Goal: Transaction & Acquisition: Purchase product/service

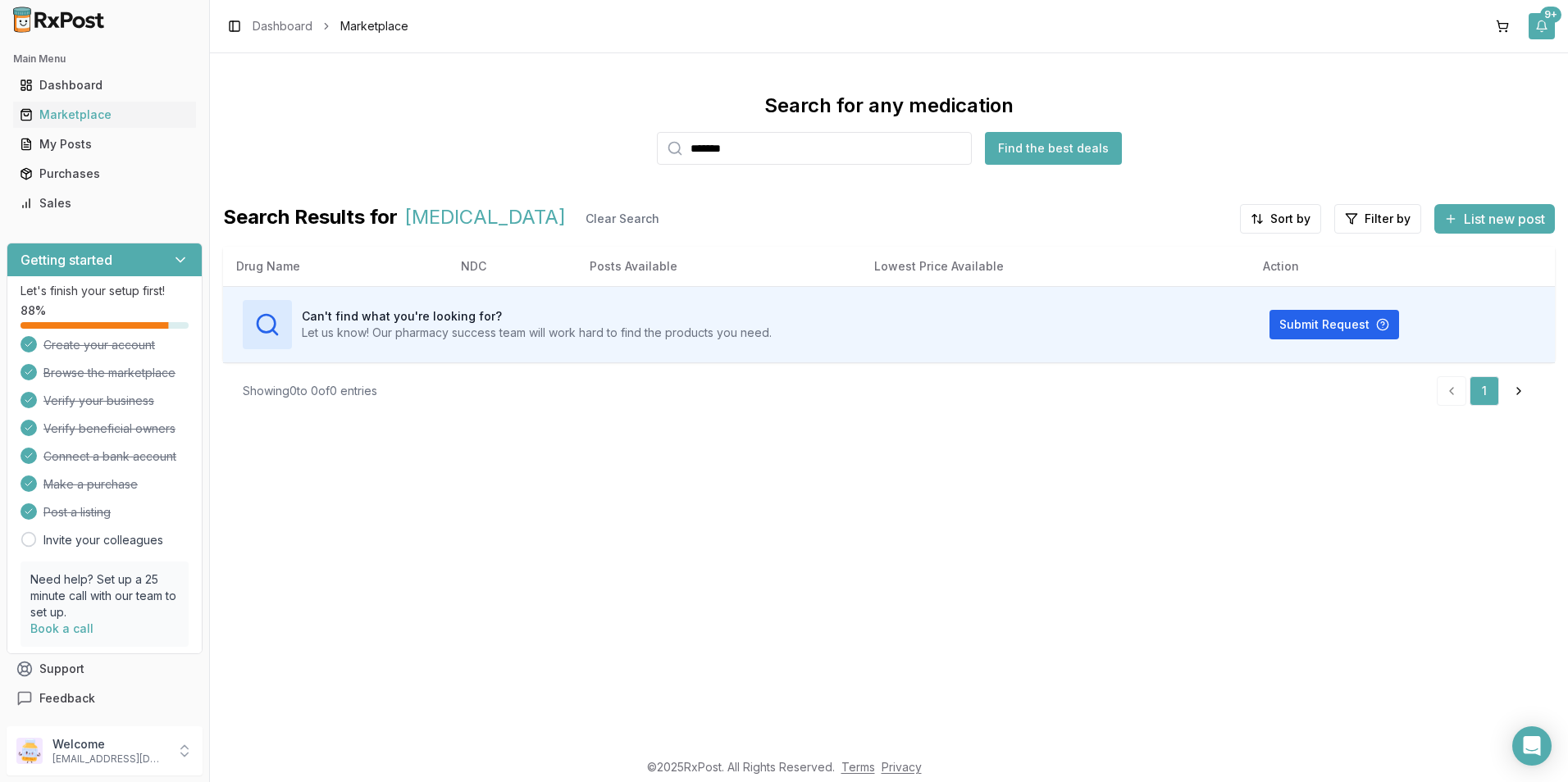
click at [1542, 13] on div "9+" at bounding box center [1551, 15] width 22 height 16
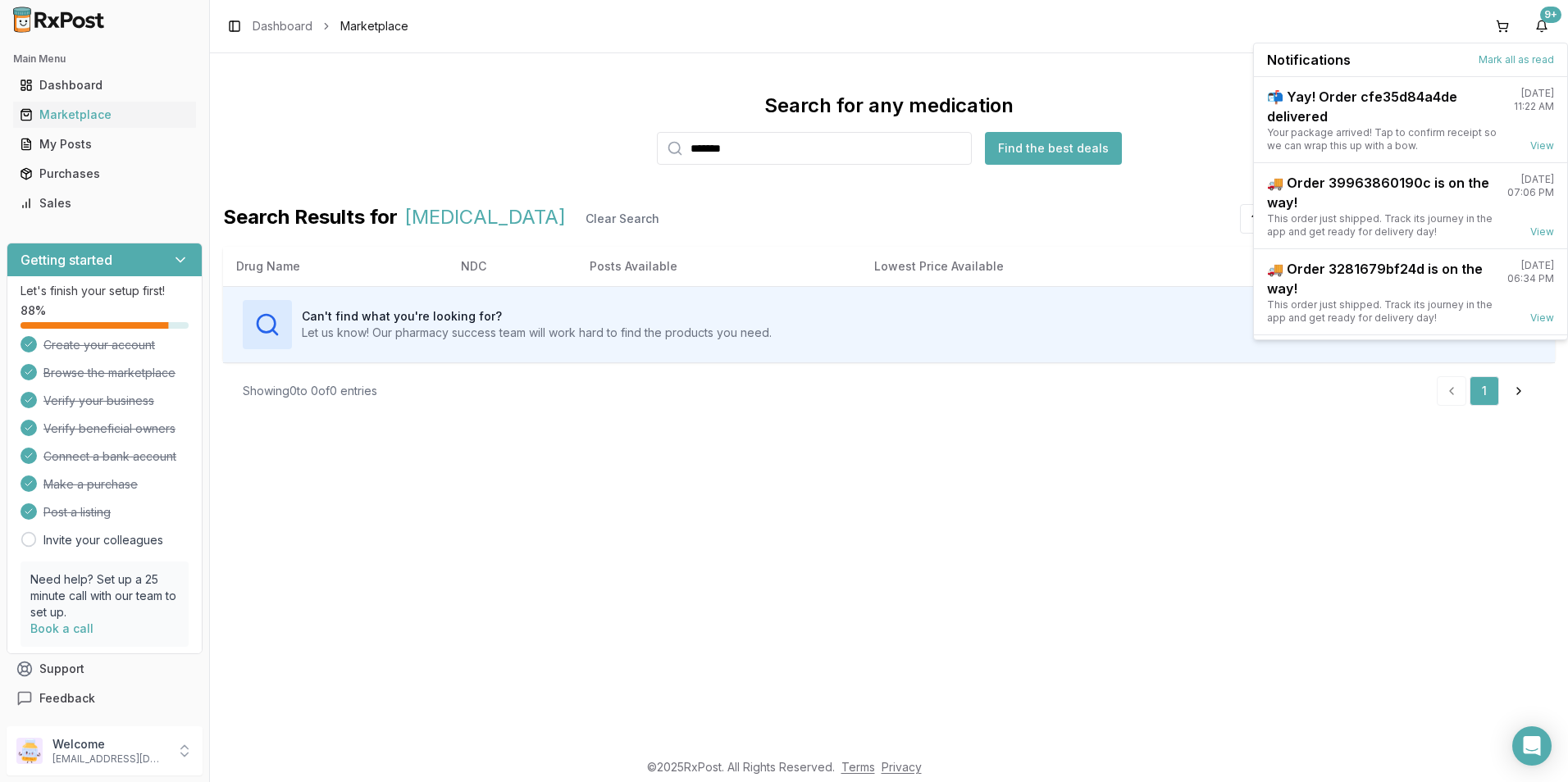
click at [1217, 22] on div "Toggle Sidebar Dashboard Marketplace 9+" at bounding box center [889, 26] width 1358 height 53
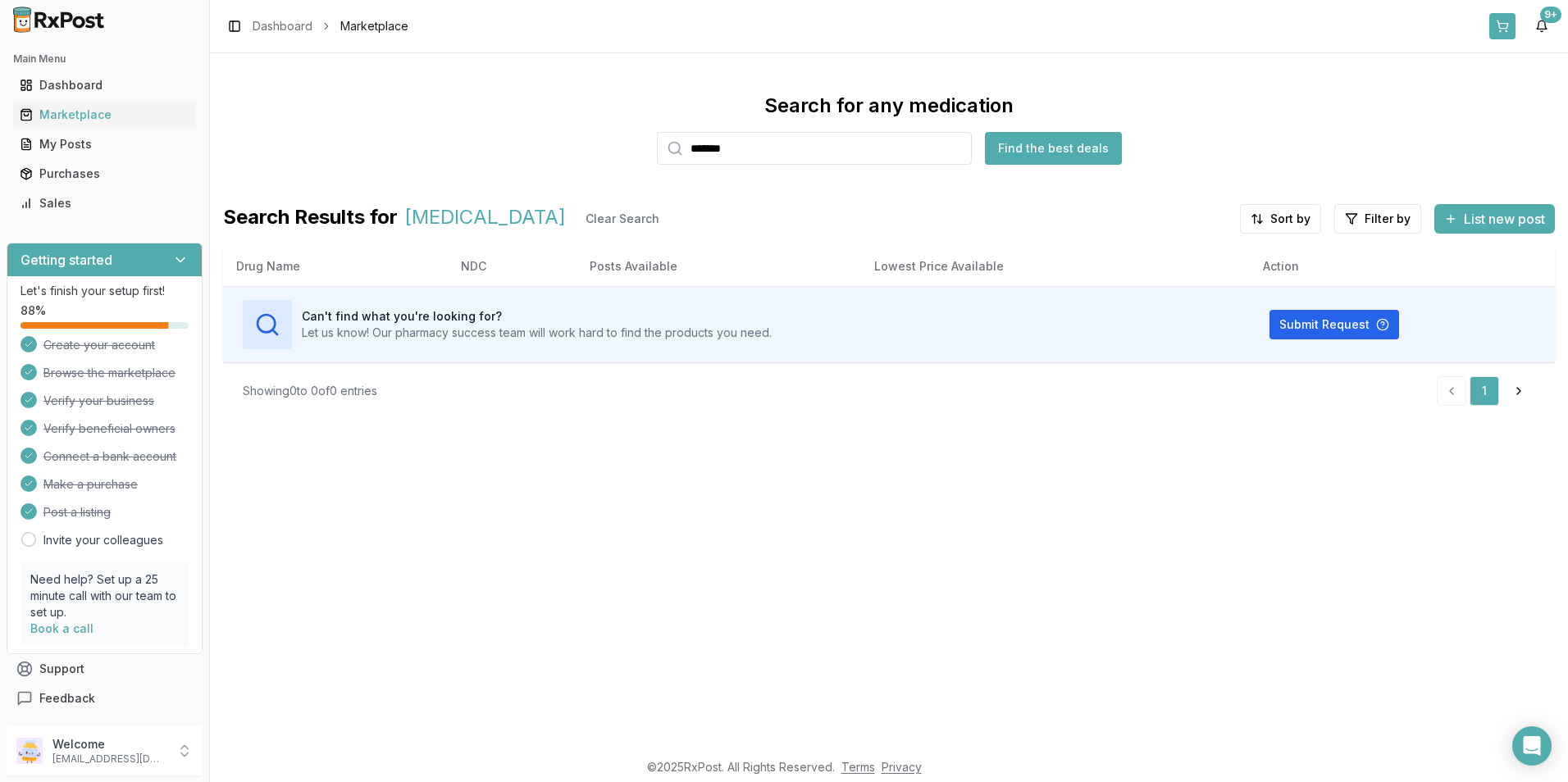
click at [1499, 30] on button at bounding box center [1502, 26] width 26 height 26
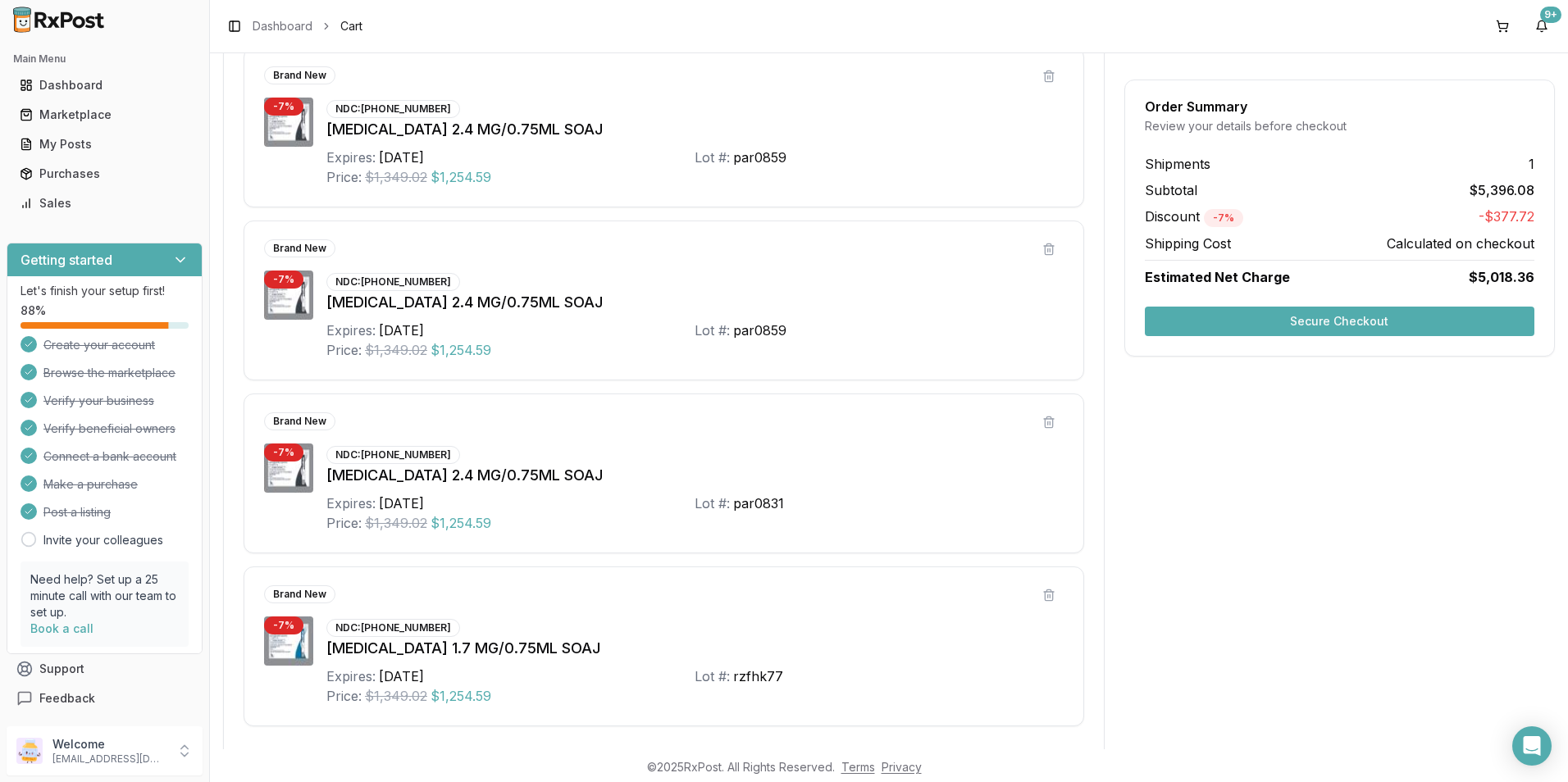
scroll to position [410, 0]
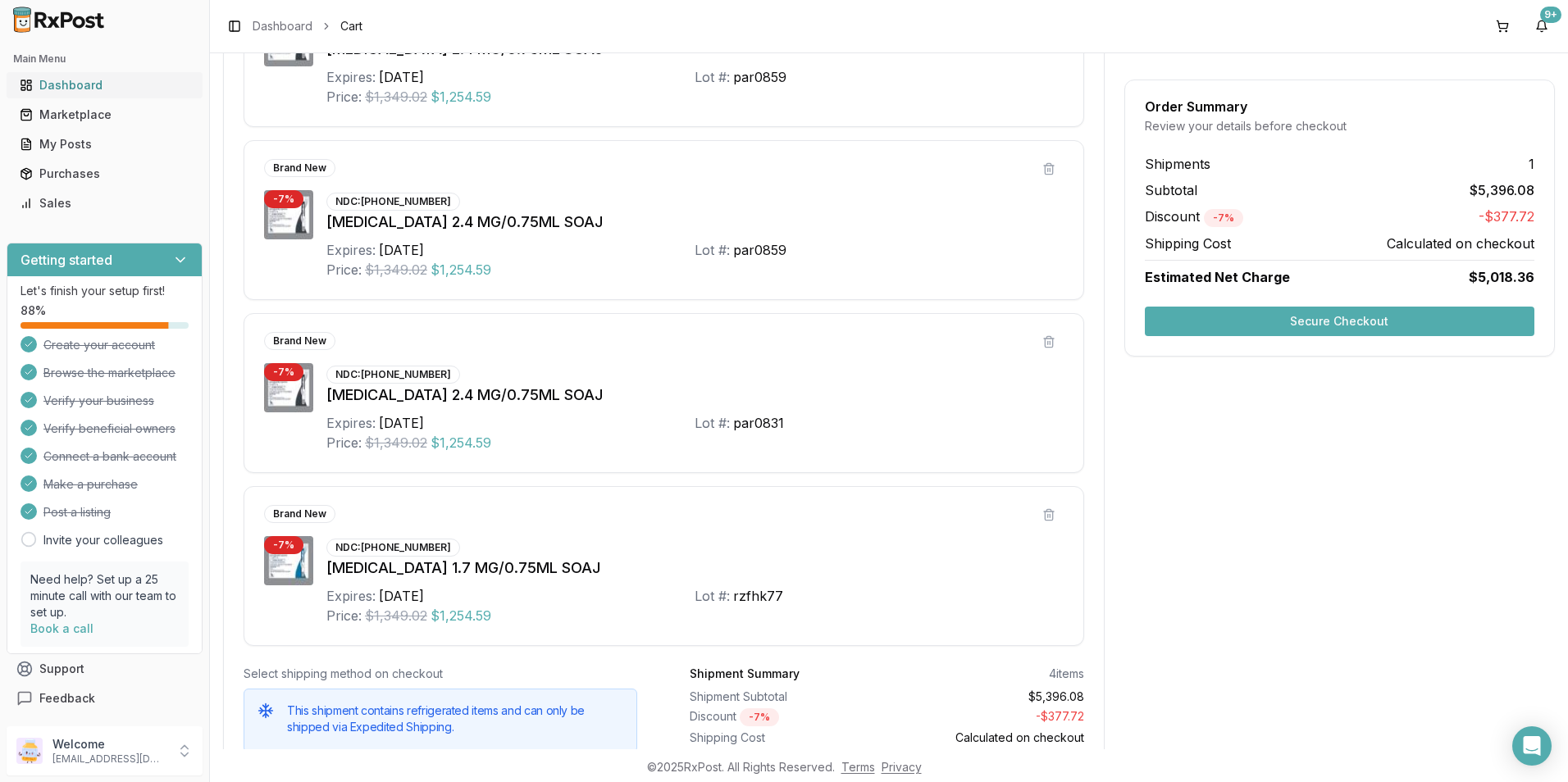
click at [73, 75] on link "Dashboard" at bounding box center [104, 85] width 183 height 29
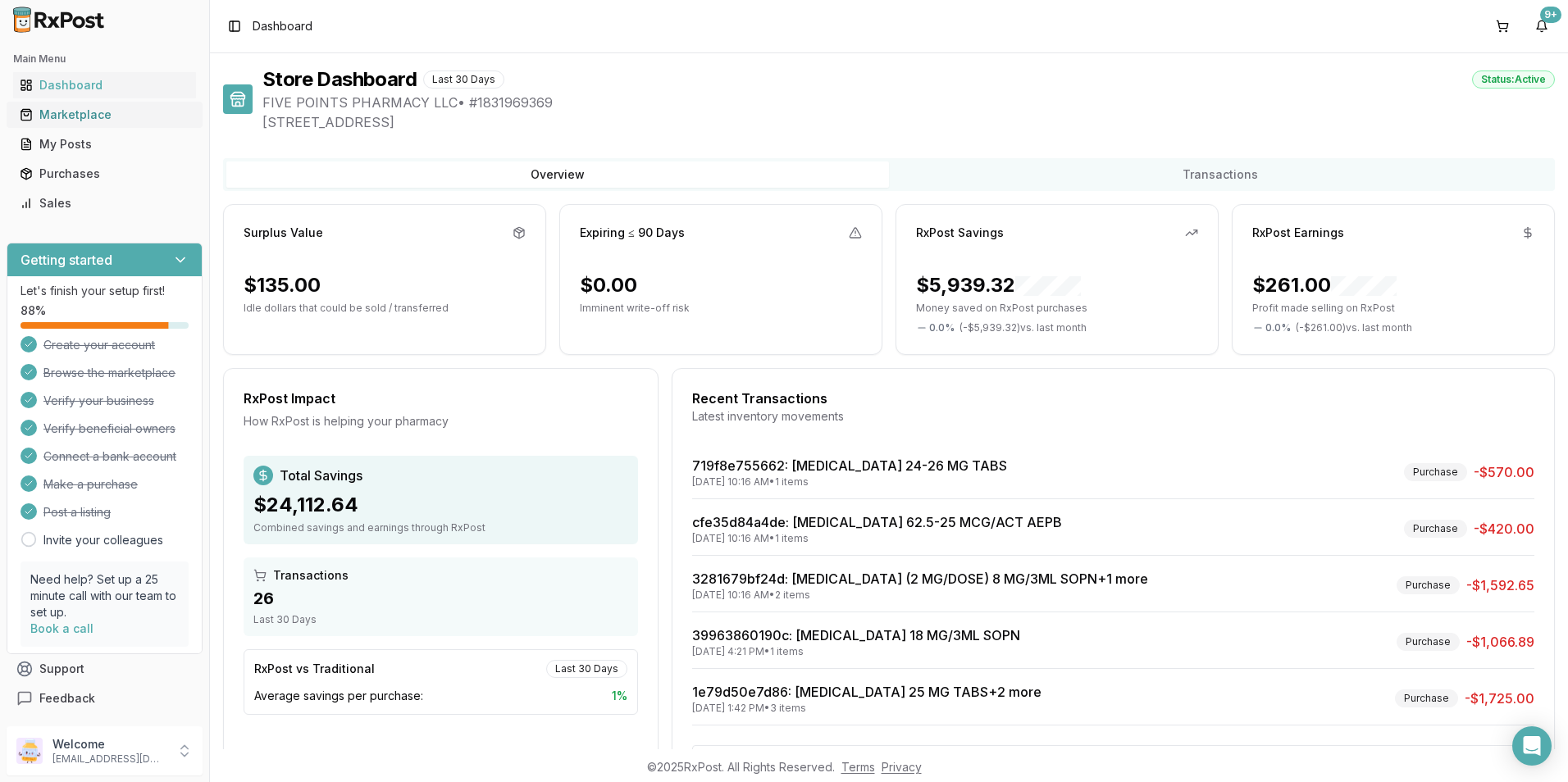
click at [75, 113] on div "Marketplace" at bounding box center [105, 114] width 170 height 16
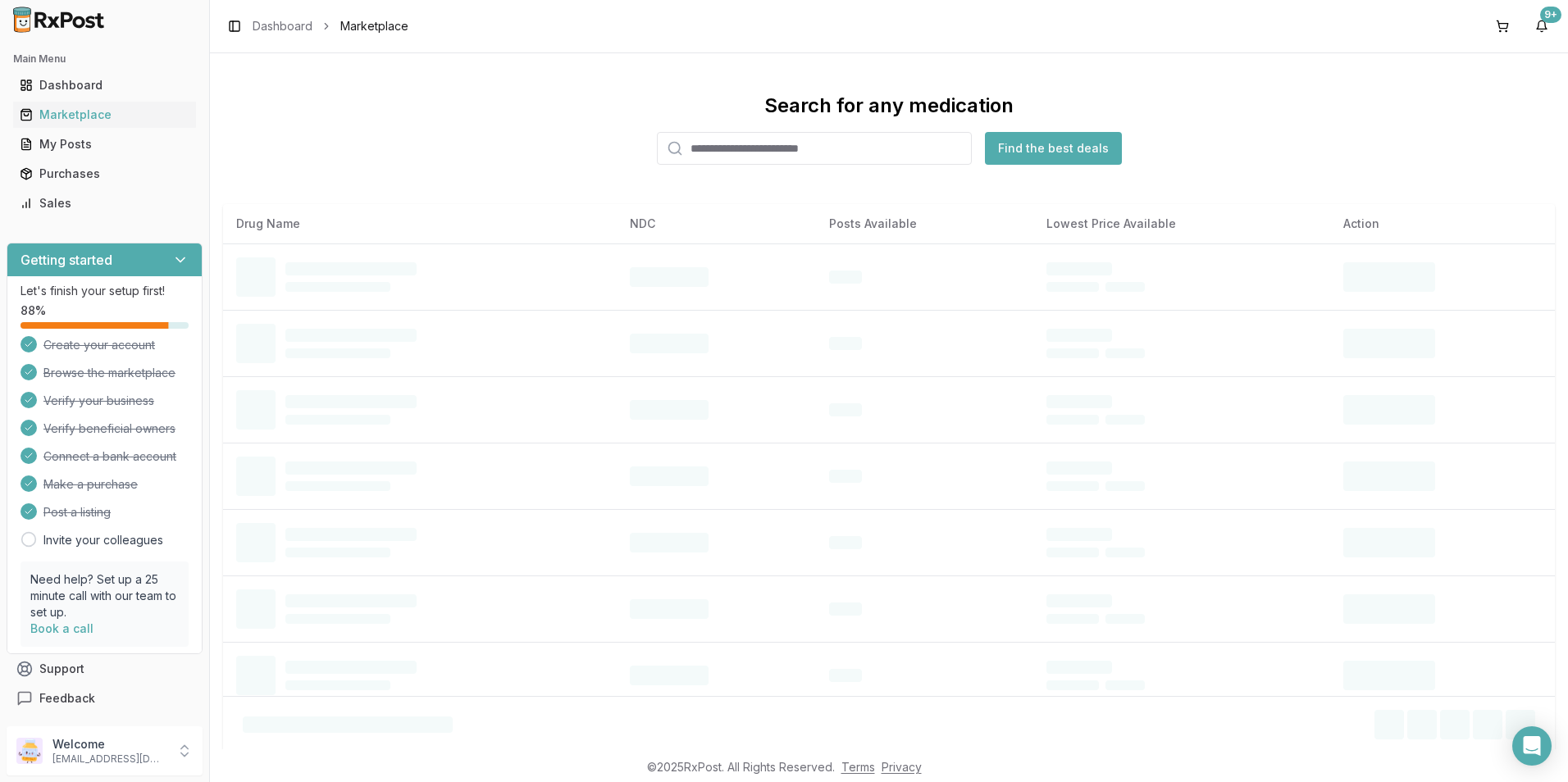
click at [761, 152] on input "search" at bounding box center [814, 149] width 315 height 33
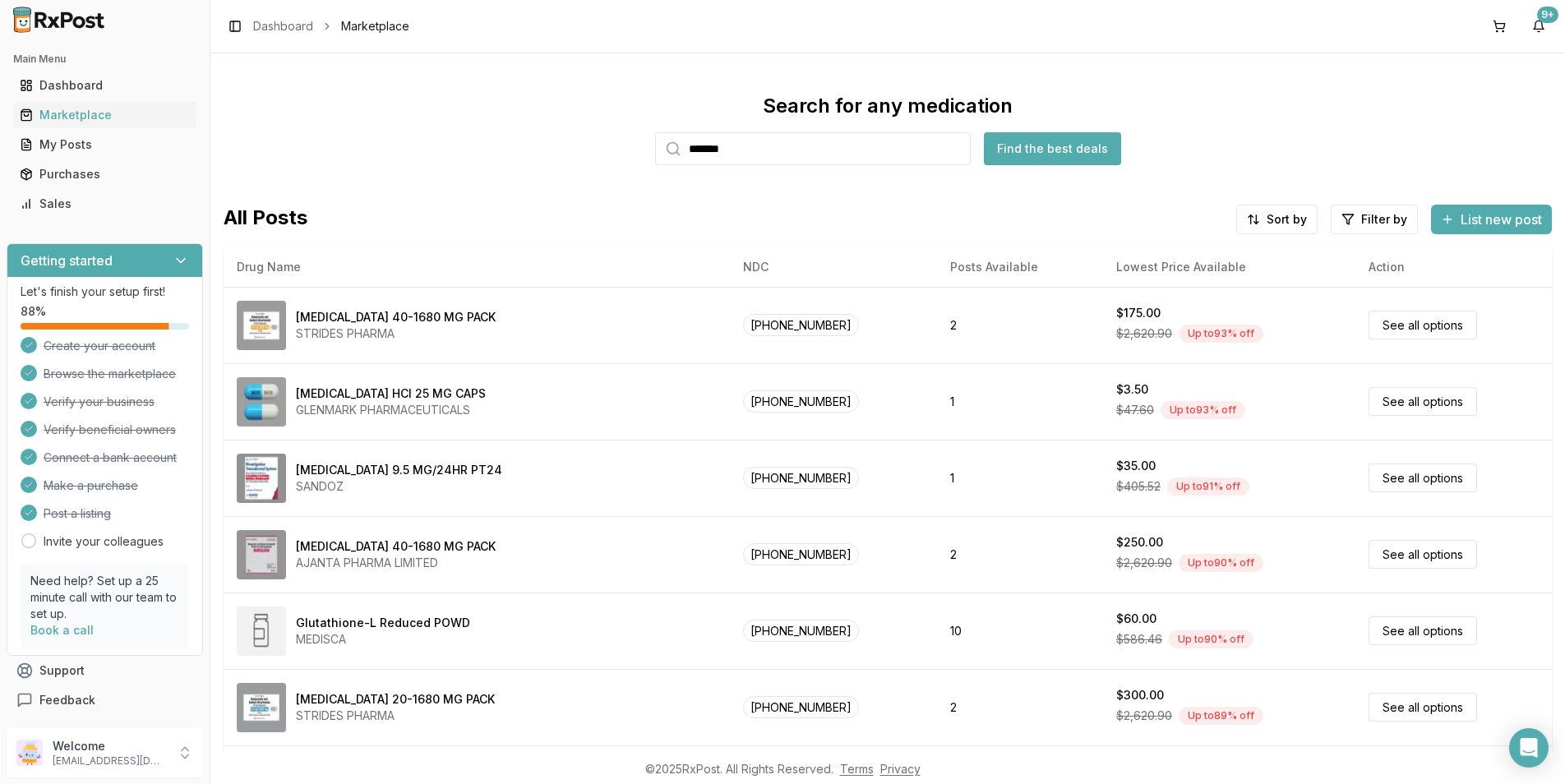
type input "*******"
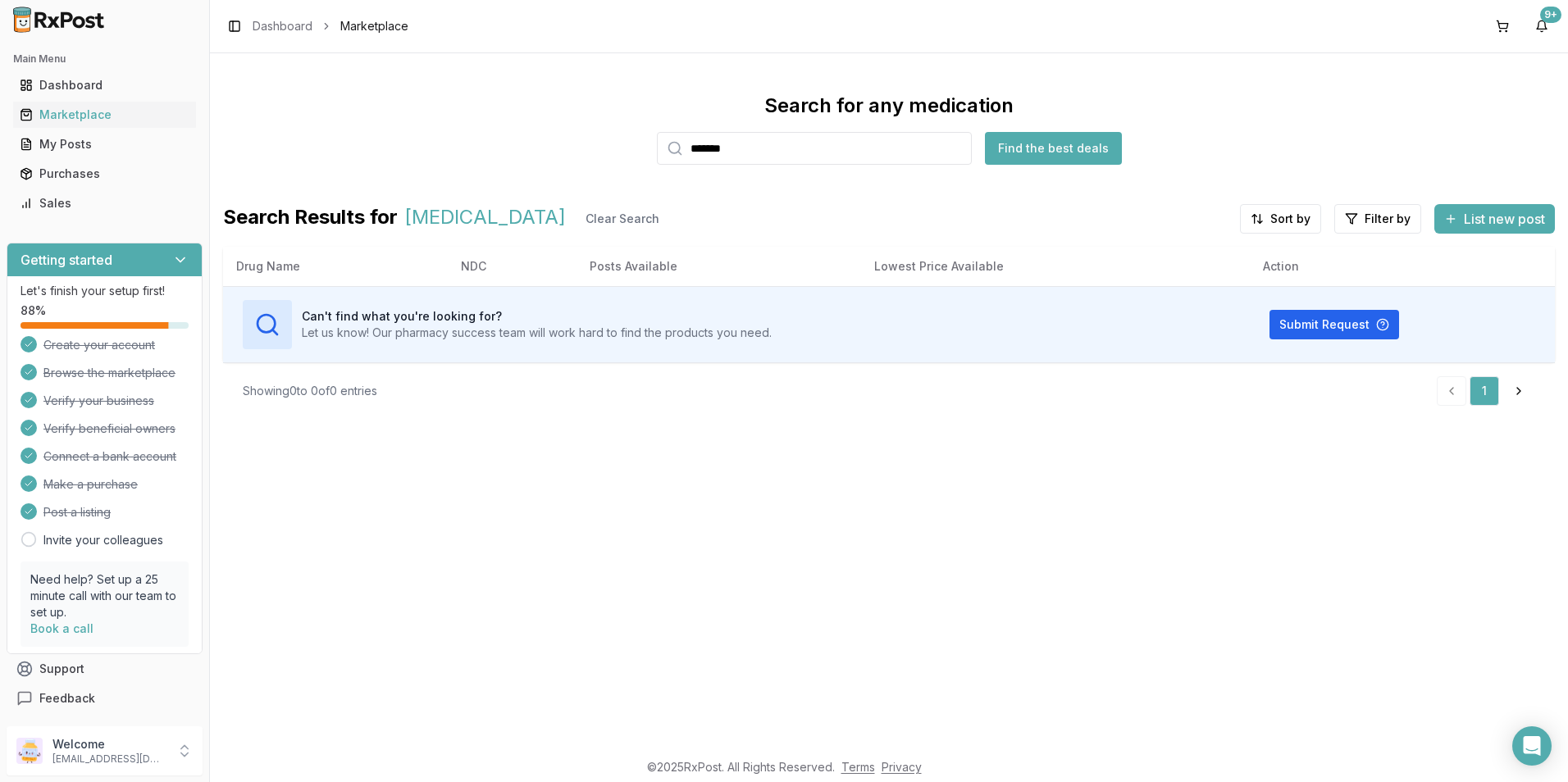
click at [1047, 157] on button "Find the best deals" at bounding box center [1053, 149] width 137 height 33
click at [1064, 144] on button "Find the best deals" at bounding box center [1053, 149] width 137 height 33
click at [1493, 25] on button at bounding box center [1502, 26] width 26 height 26
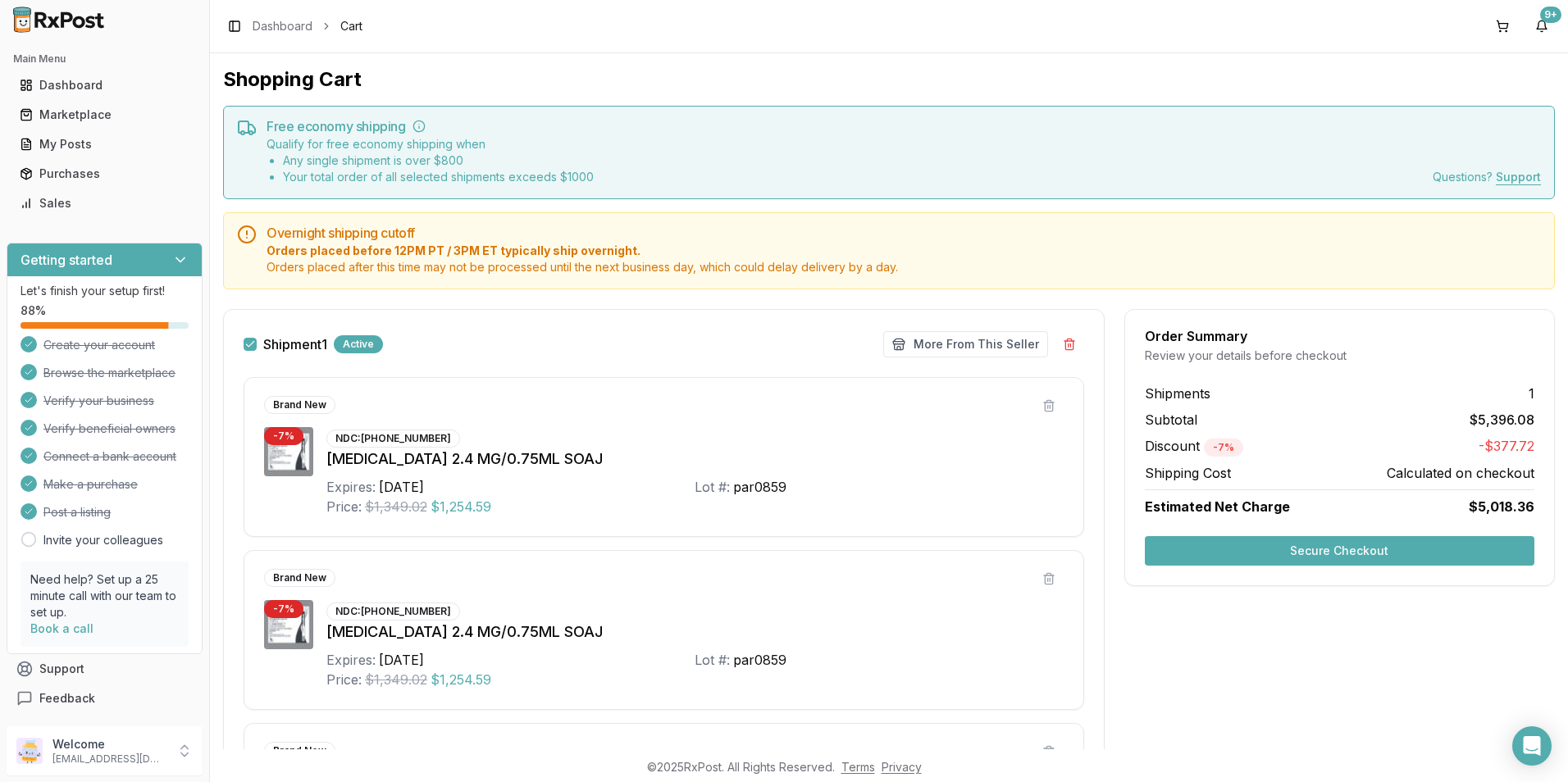
click at [1290, 552] on button "Secure Checkout" at bounding box center [1340, 551] width 389 height 29
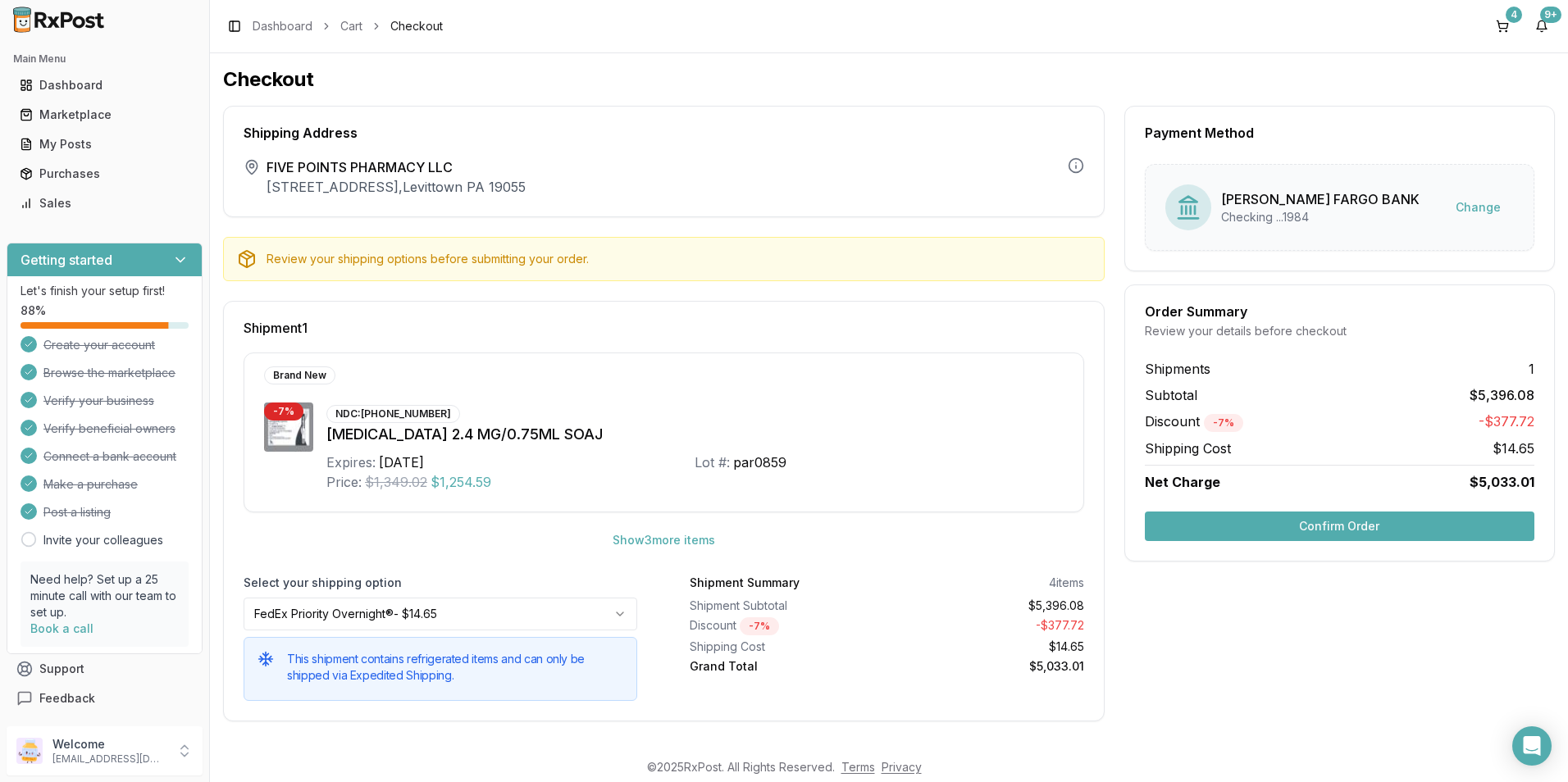
click at [1344, 530] on button "Confirm Order" at bounding box center [1340, 526] width 389 height 29
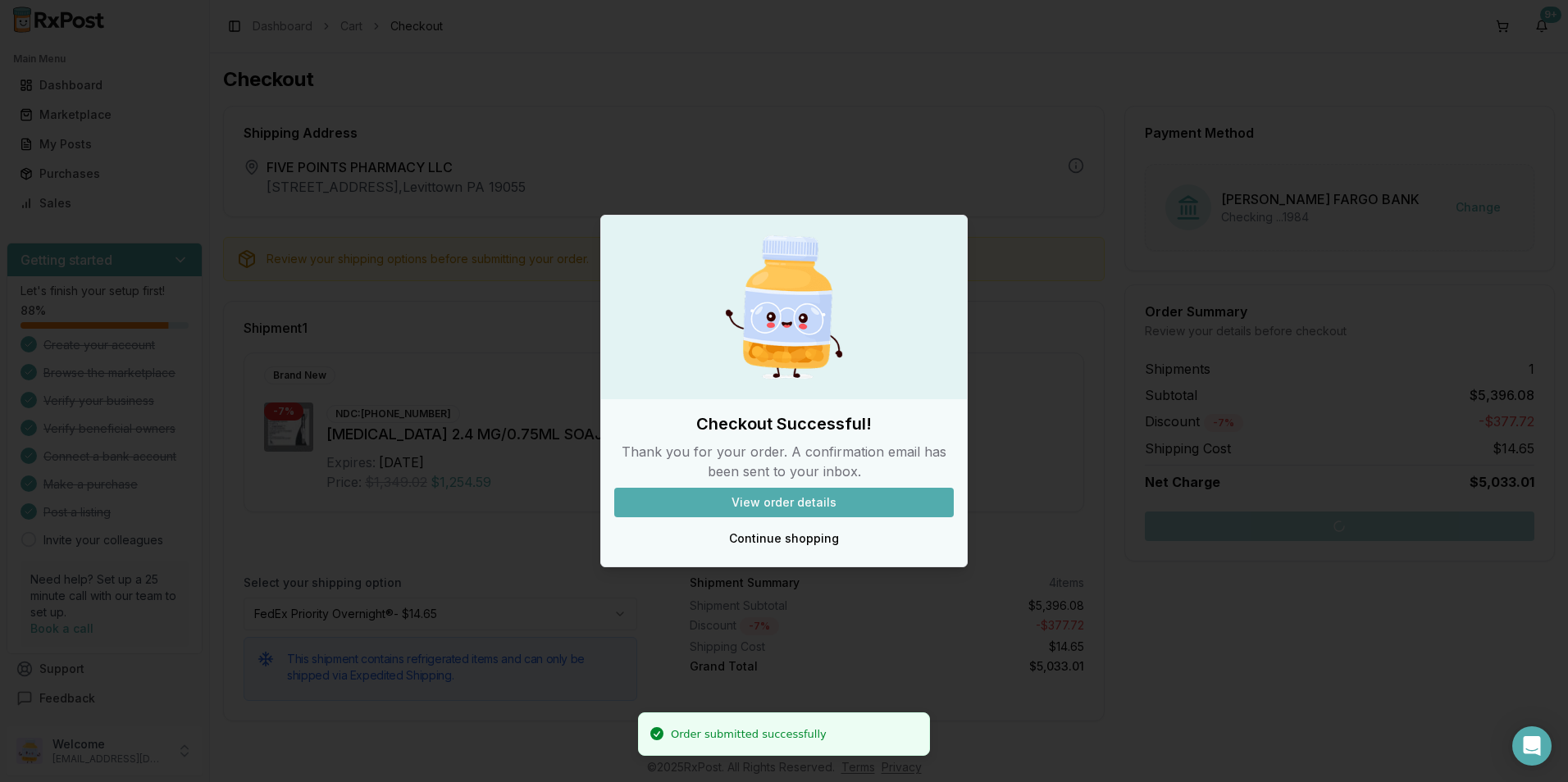
click at [743, 495] on button "View order details" at bounding box center [784, 503] width 339 height 29
